Goal: Navigation & Orientation: Find specific page/section

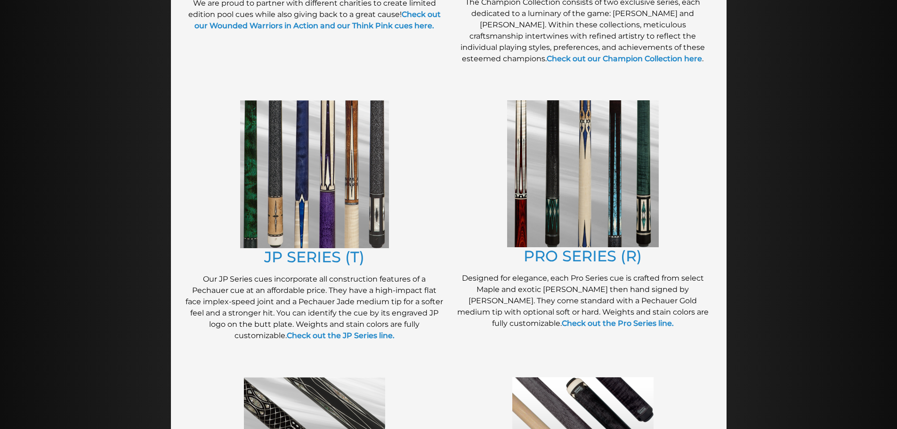
scroll to position [414, 0]
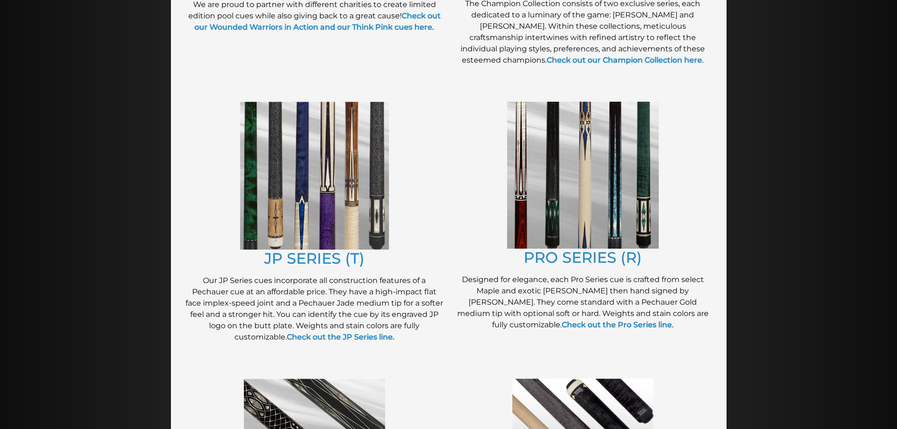
click at [326, 184] on img at bounding box center [314, 176] width 149 height 148
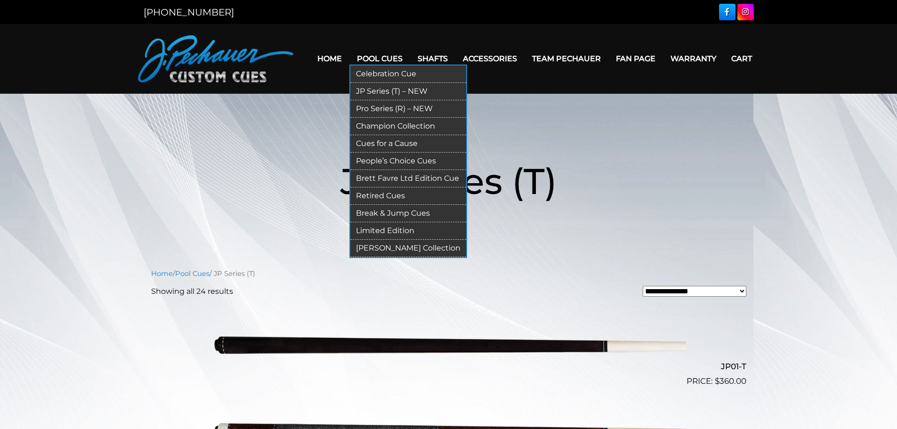
click at [392, 106] on link "Pro Series (R) – NEW" at bounding box center [408, 108] width 116 height 17
